Goal: Transaction & Acquisition: Book appointment/travel/reservation

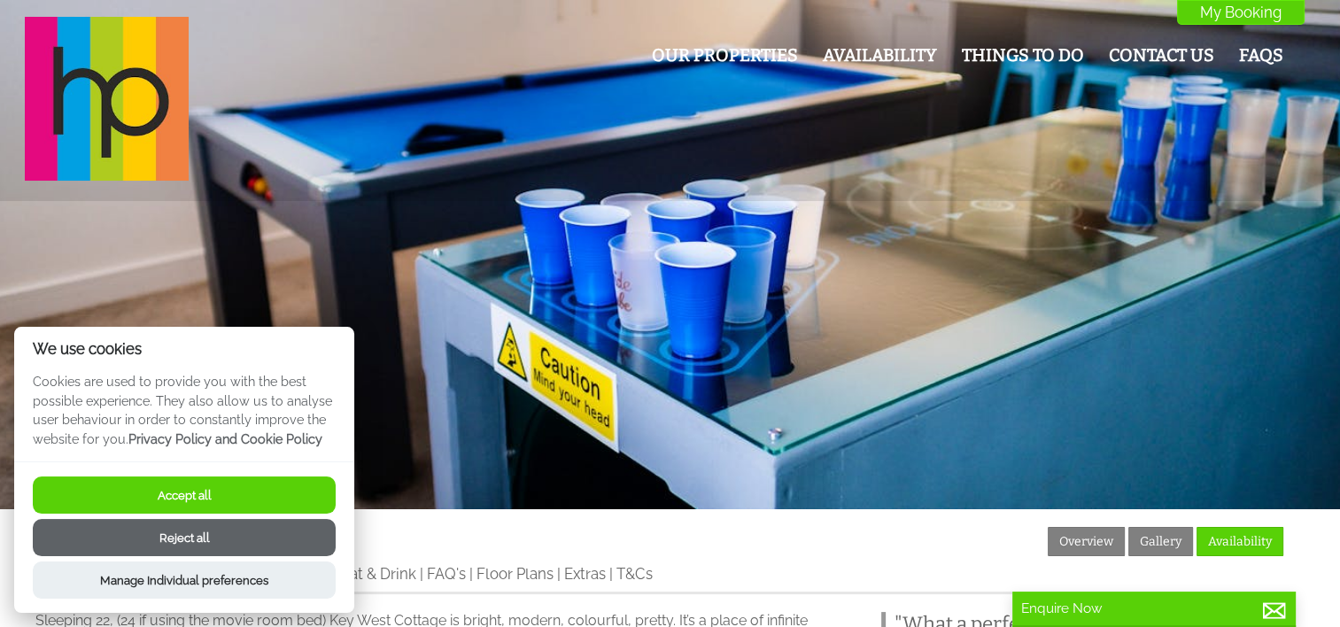
click at [248, 484] on button "Accept all" at bounding box center [184, 494] width 303 height 37
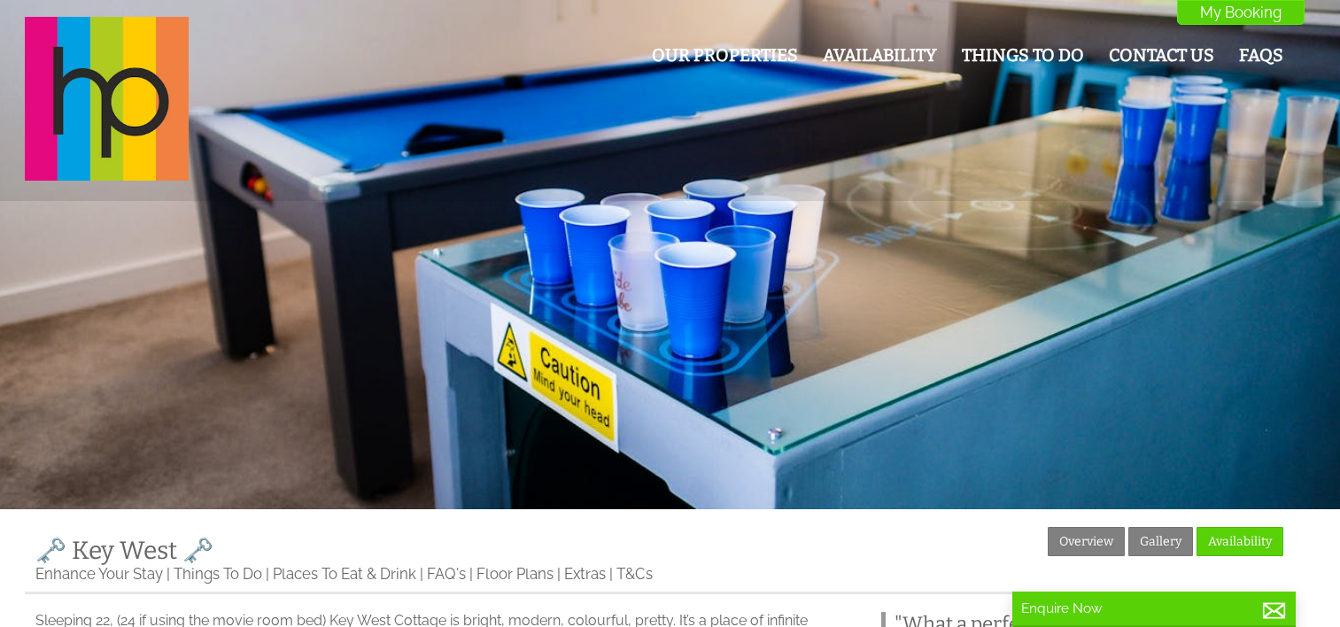
click at [1167, 538] on link "Gallery" at bounding box center [1160, 541] width 65 height 29
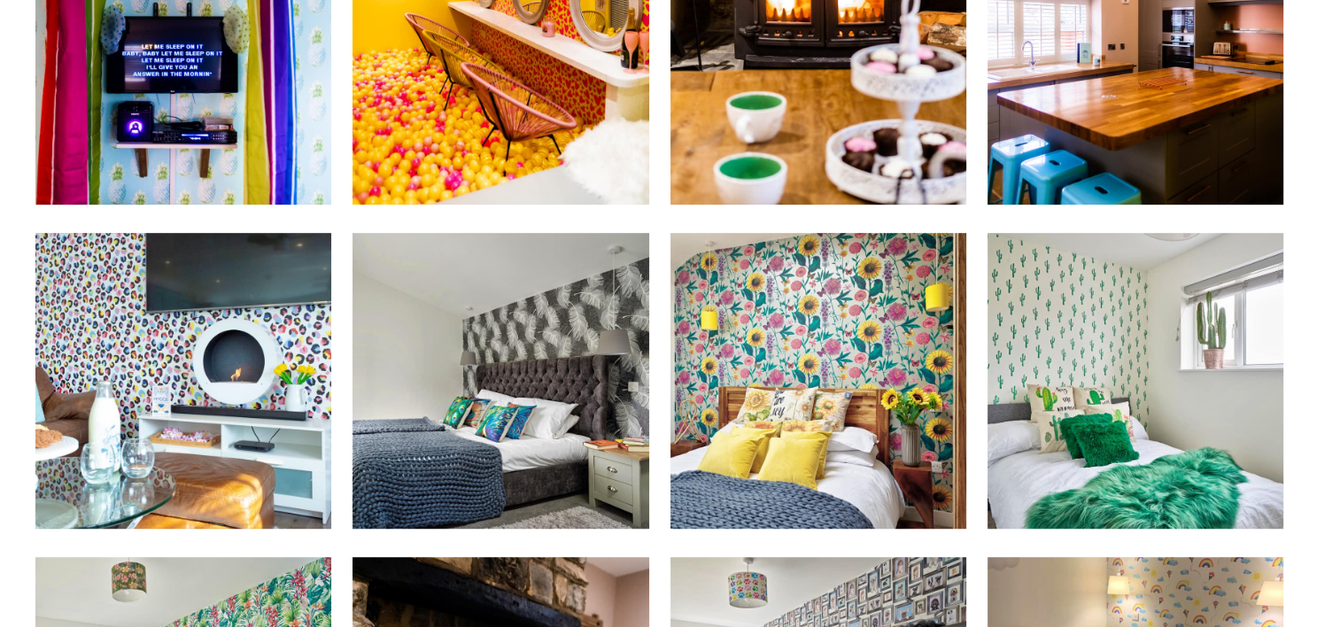
scroll to position [379, 0]
